Goal: Task Accomplishment & Management: Manage account settings

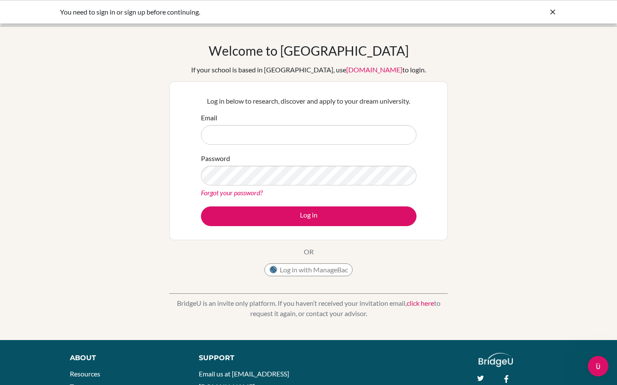
click at [125, 130] on div "Welcome to BridgeU If your school is based in China, use app.bridge-u.com.cn to…" at bounding box center [308, 183] width 617 height 280
click at [345, 52] on h1 "Welcome to [GEOGRAPHIC_DATA]" at bounding box center [309, 50] width 200 height 15
click at [501, 360] on img at bounding box center [496, 360] width 35 height 14
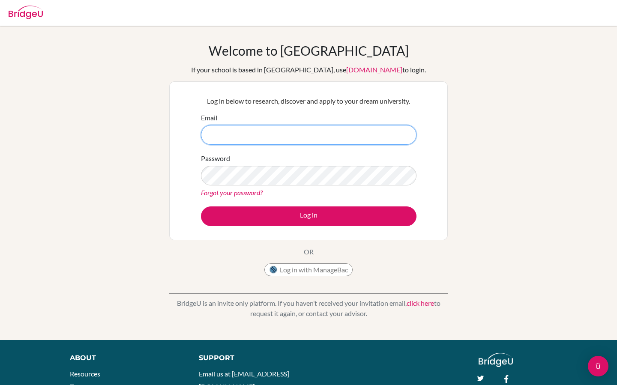
click at [321, 138] on input "Email" at bounding box center [309, 135] width 216 height 20
type input "[PERSON_NAME][EMAIL_ADDRESS][DOMAIN_NAME]"
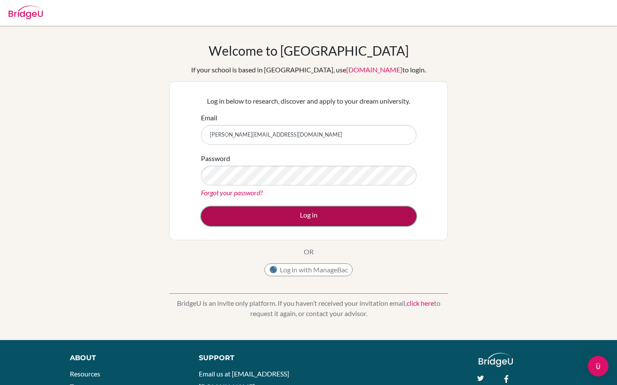
click at [315, 215] on button "Log in" at bounding box center [309, 217] width 216 height 20
